Goal: Transaction & Acquisition: Book appointment/travel/reservation

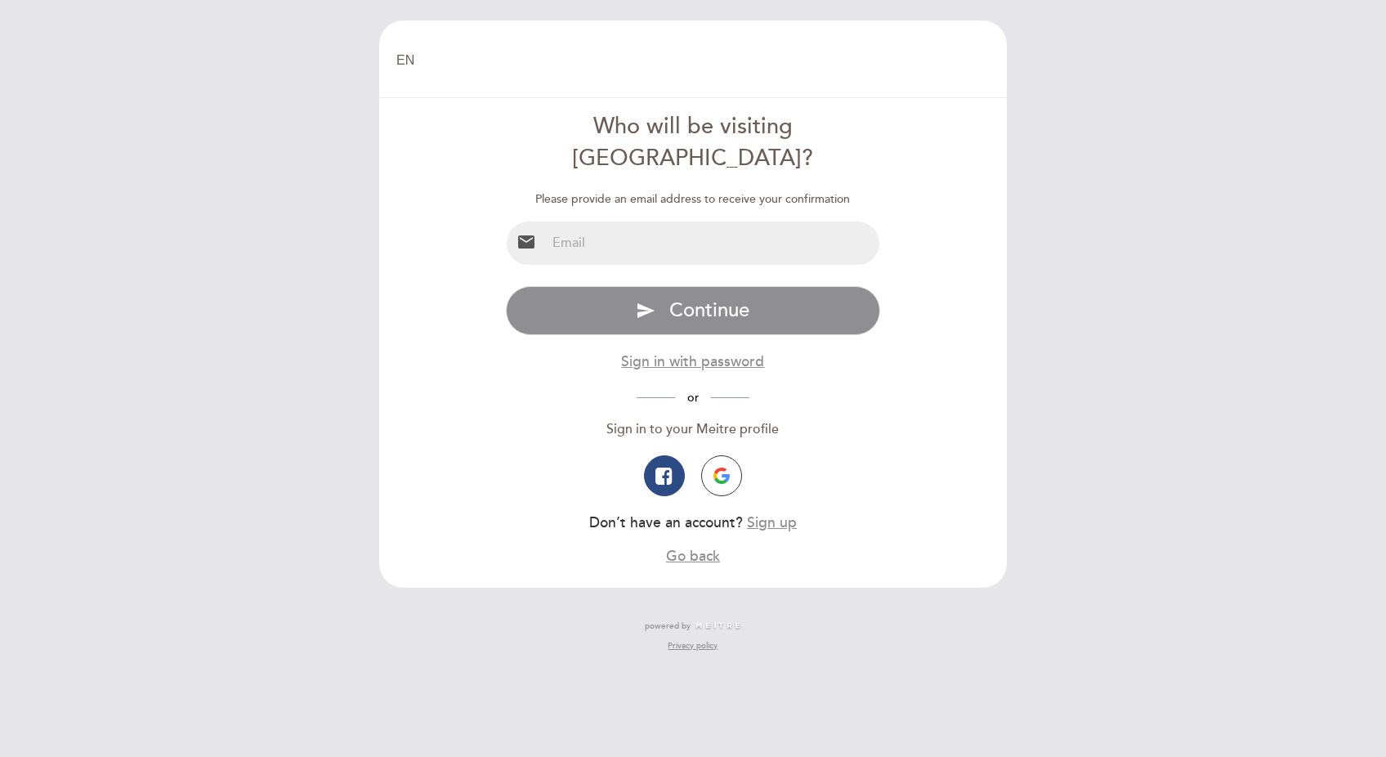
click at [716, 420] on div "Specify email Invalid email type password send Continue Sign in with password o…" at bounding box center [693, 426] width 375 height 280
click at [725, 468] on img "button" at bounding box center [722, 476] width 16 height 16
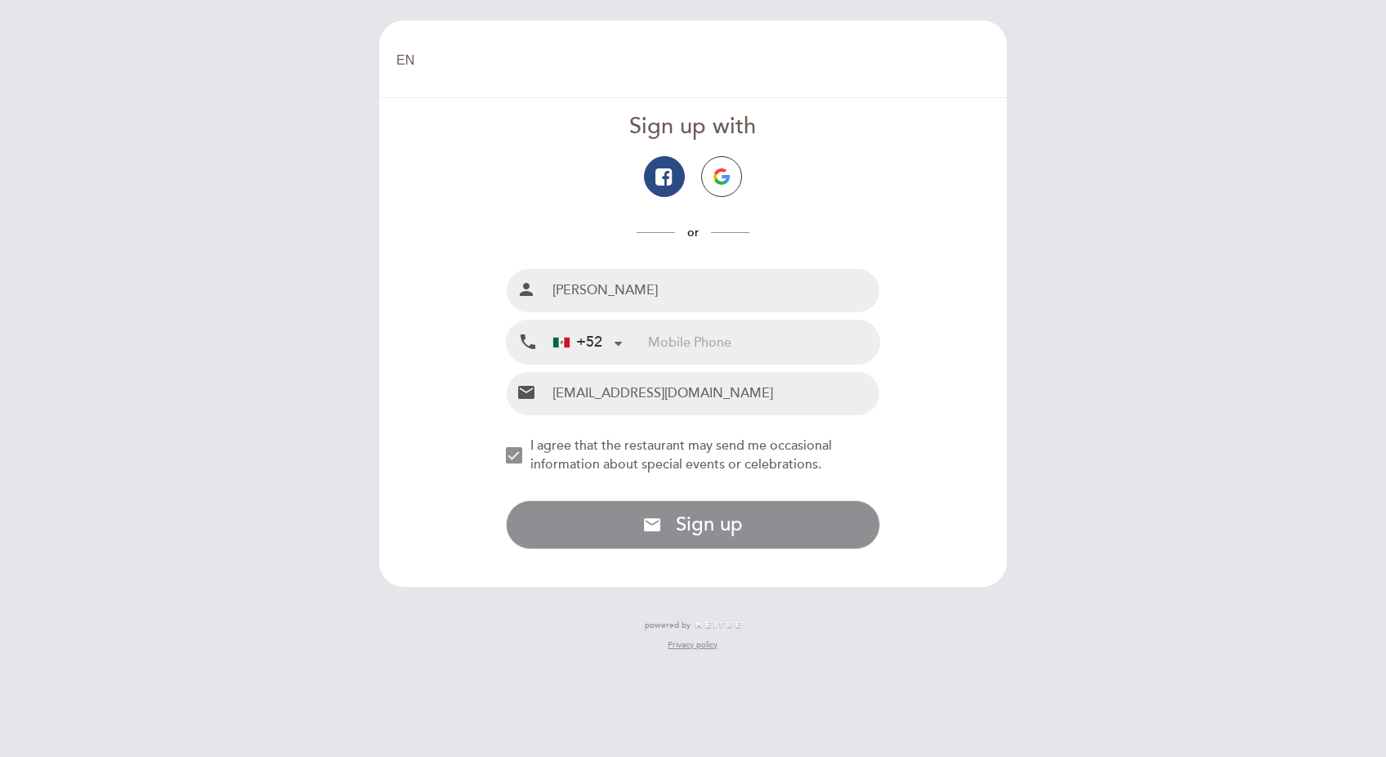
click at [574, 339] on div "+52" at bounding box center [577, 342] width 49 height 21
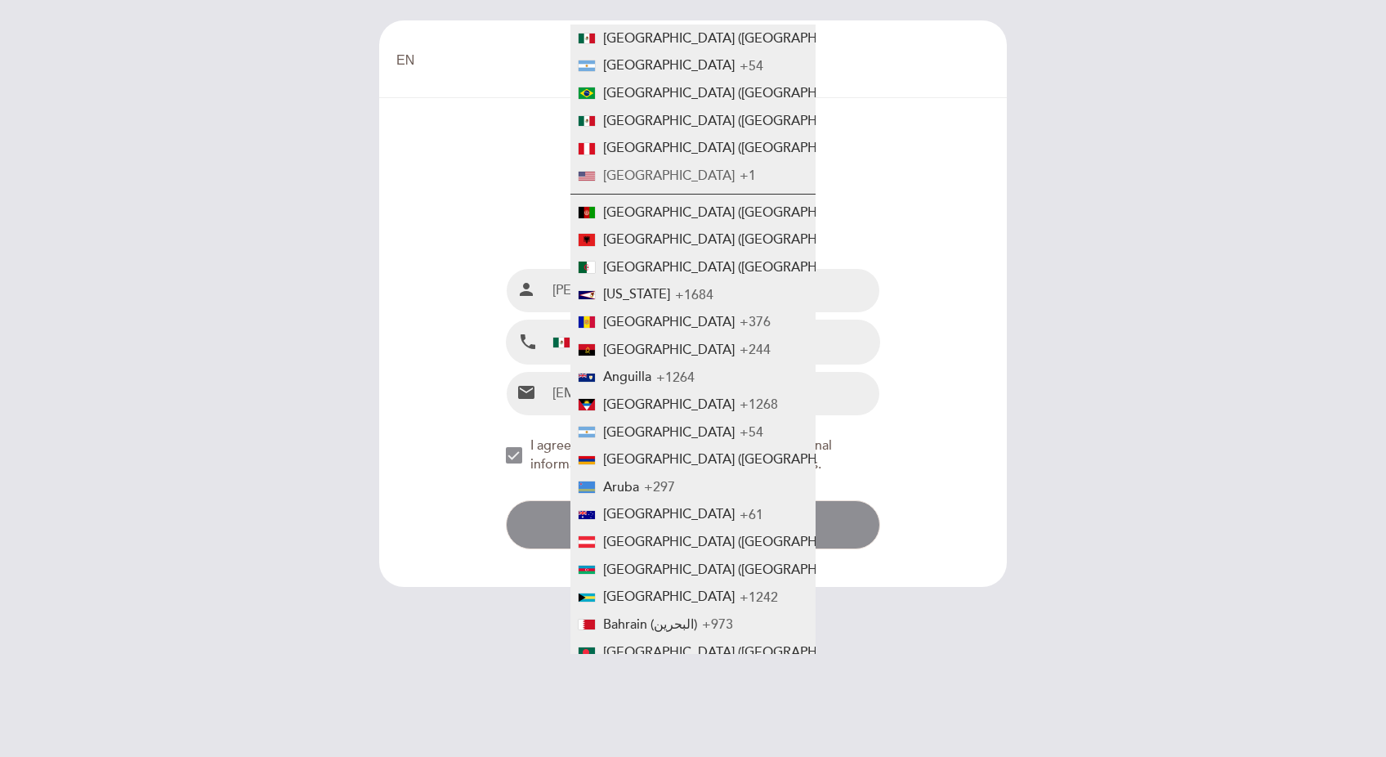
click at [642, 171] on span "[GEOGRAPHIC_DATA]" at bounding box center [669, 176] width 132 height 16
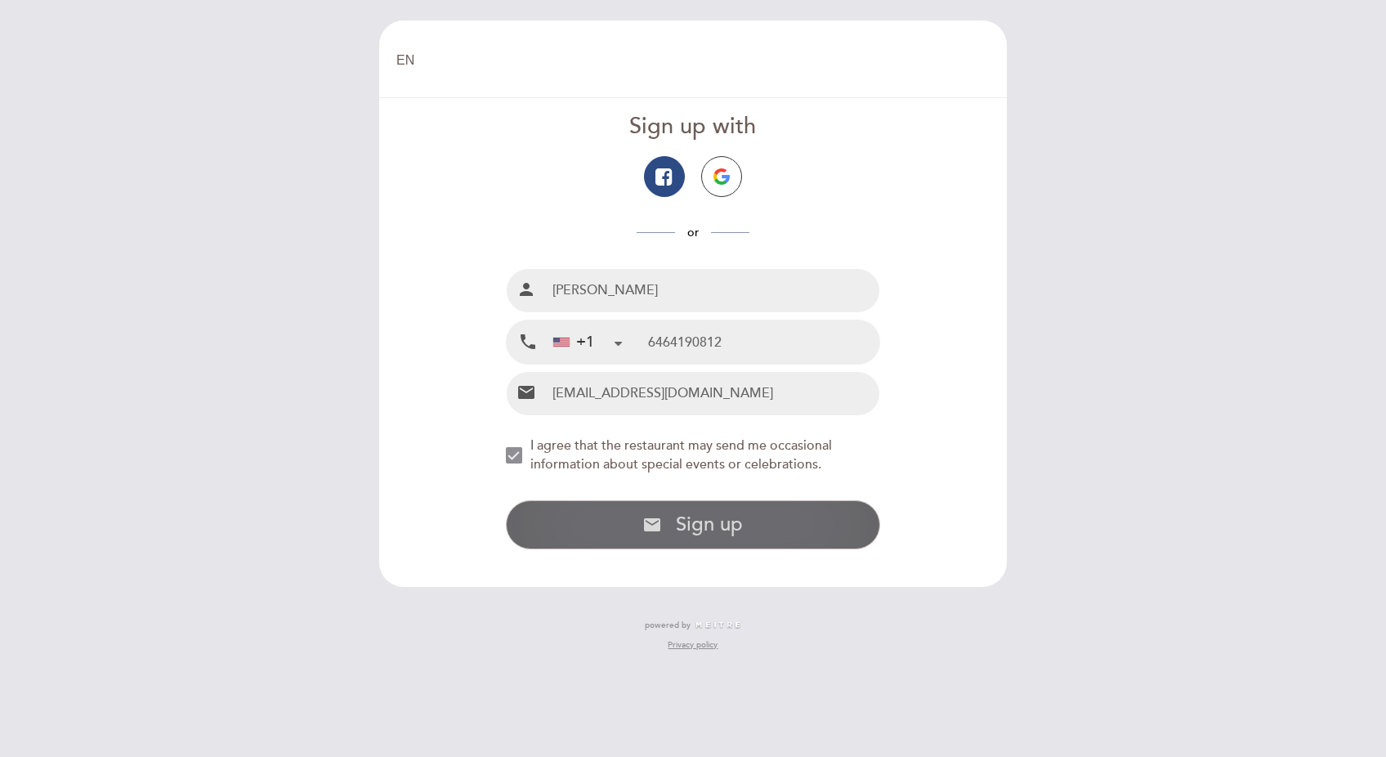
type input "6464190812"
click at [744, 522] on button "email Sign up with email address Sign up" at bounding box center [693, 524] width 375 height 49
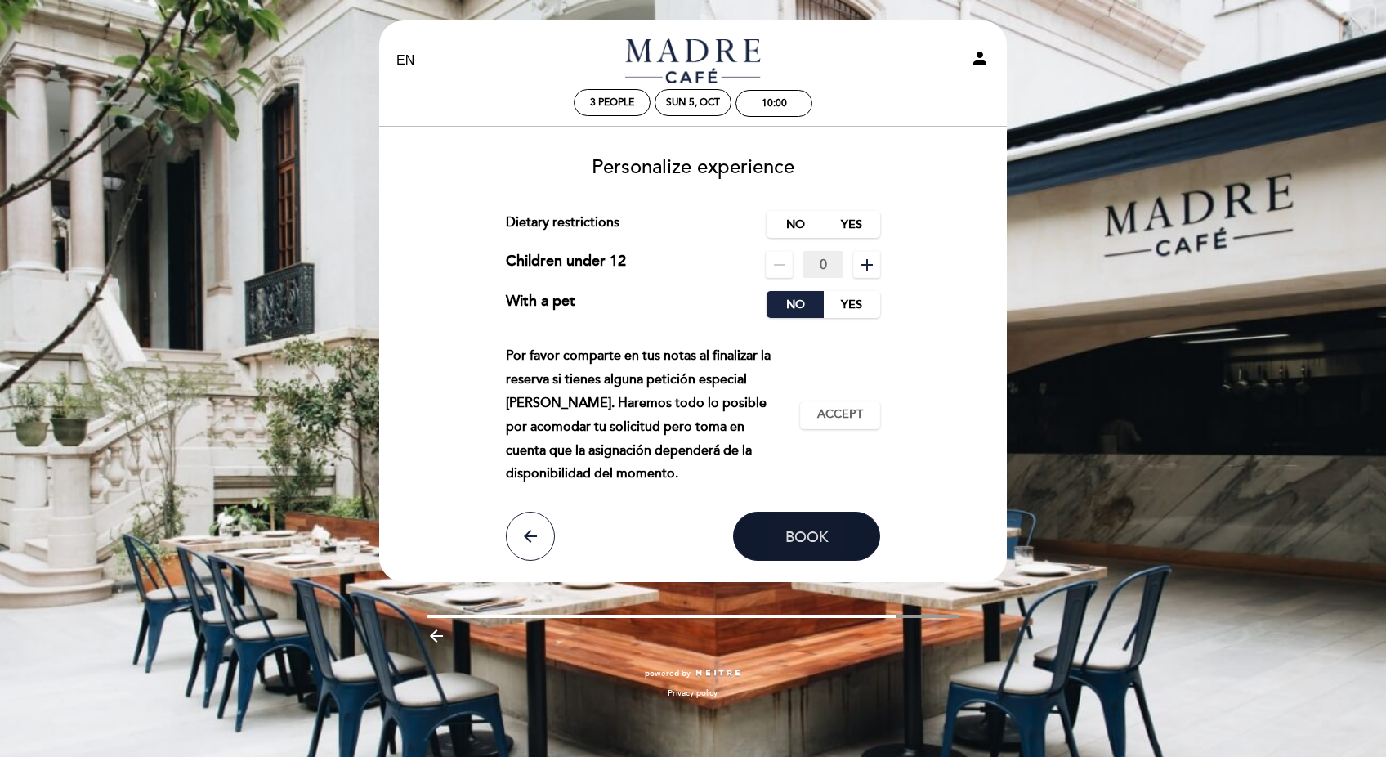
click at [797, 527] on span "Book" at bounding box center [807, 536] width 43 height 18
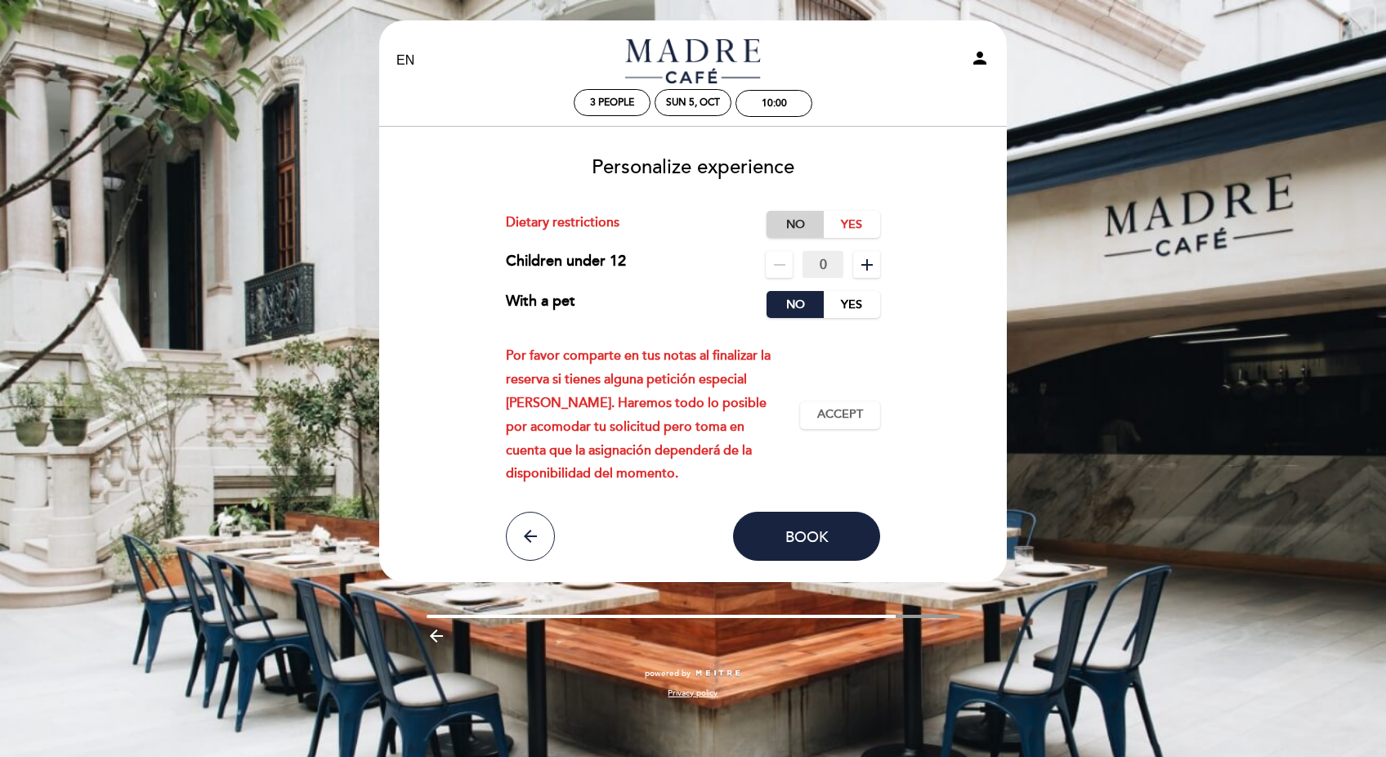
click at [804, 225] on label "No" at bounding box center [795, 224] width 57 height 27
click at [792, 518] on button "Book" at bounding box center [806, 536] width 147 height 49
click at [847, 410] on span "Accept" at bounding box center [840, 414] width 46 height 17
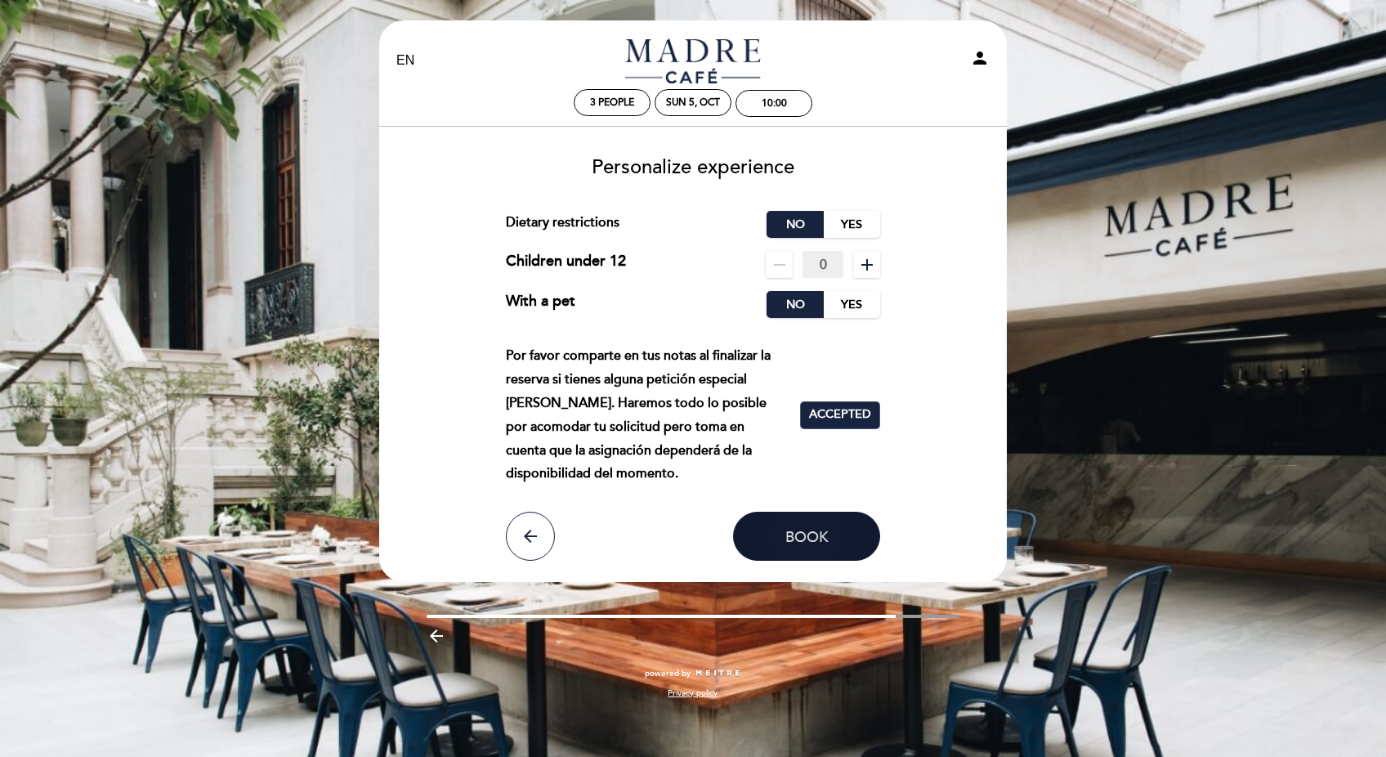
click at [813, 521] on button "Book" at bounding box center [806, 536] width 147 height 49
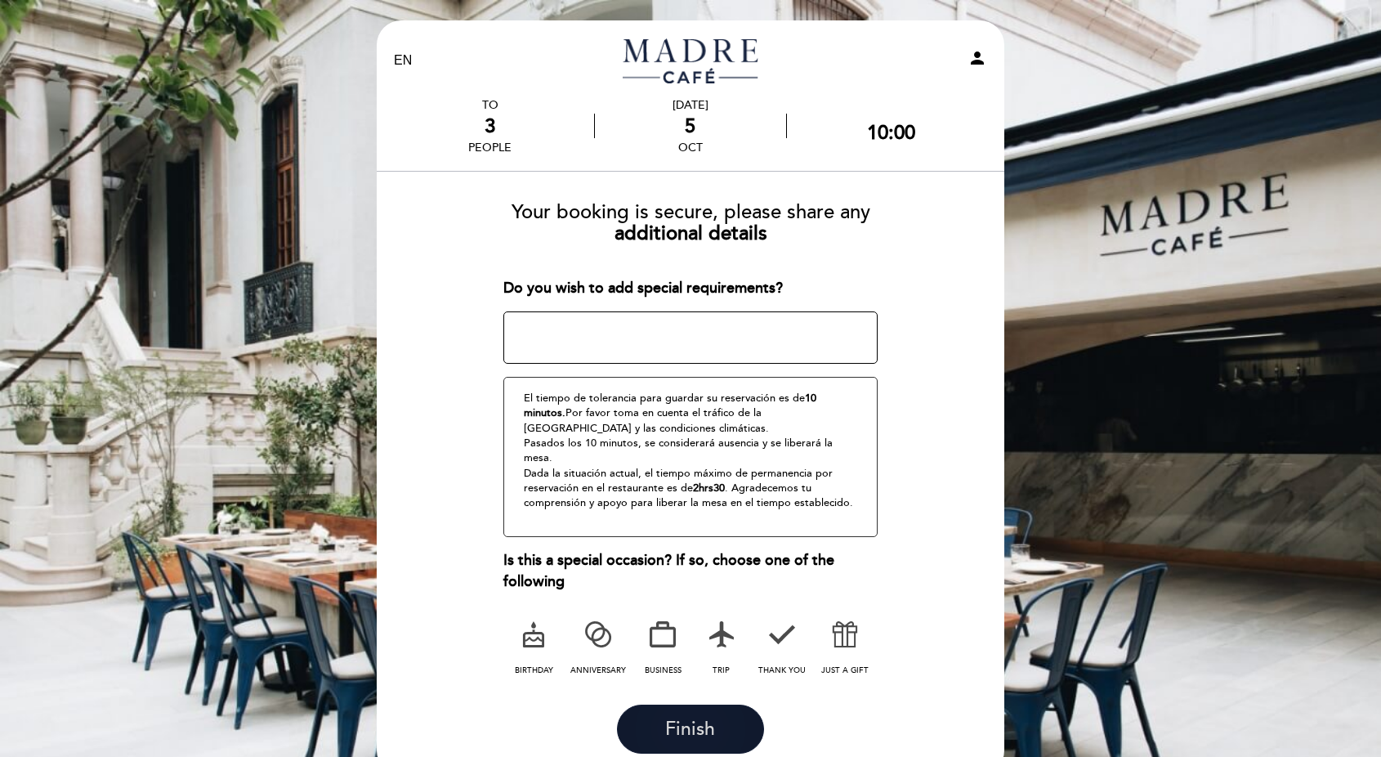
click at [674, 719] on span "Finish" at bounding box center [690, 730] width 50 height 23
